Goal: Navigation & Orientation: Find specific page/section

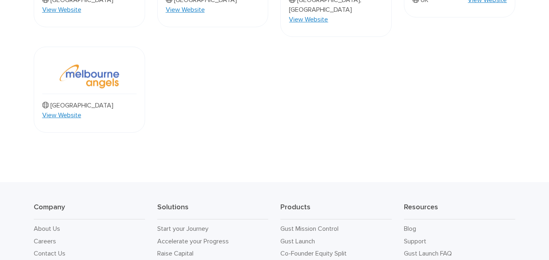
scroll to position [818, 0]
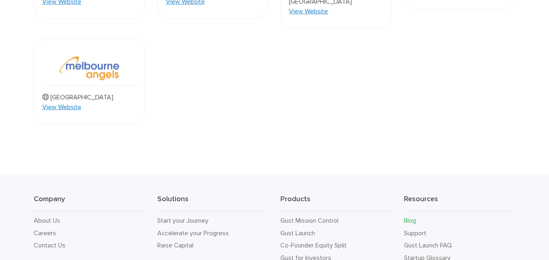
click at [413, 217] on link "Blog" at bounding box center [410, 221] width 12 height 8
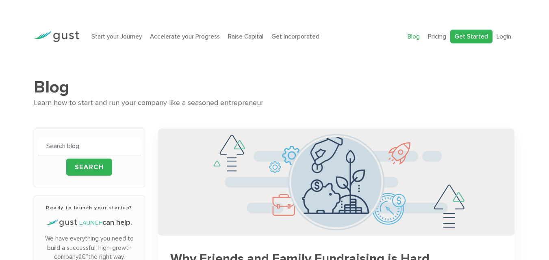
click at [473, 38] on link "Get Started" at bounding box center [471, 37] width 42 height 14
